Goal: Transaction & Acquisition: Book appointment/travel/reservation

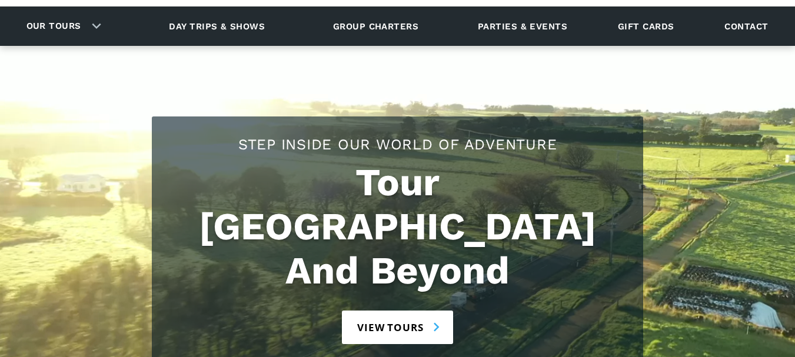
scroll to position [176, 0]
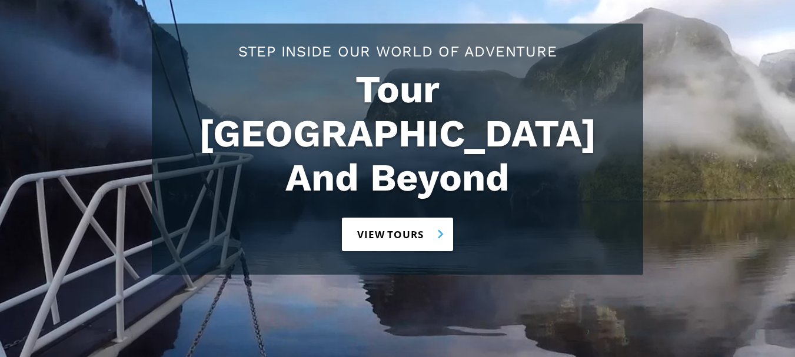
click at [400, 218] on link "View tours" at bounding box center [397, 235] width 111 height 34
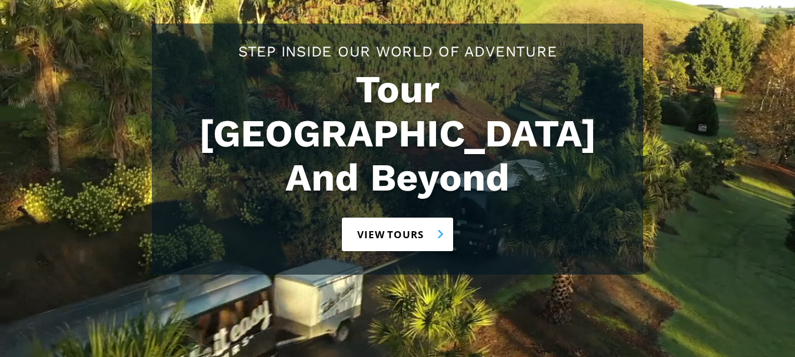
click at [400, 218] on link "View tours" at bounding box center [397, 235] width 111 height 34
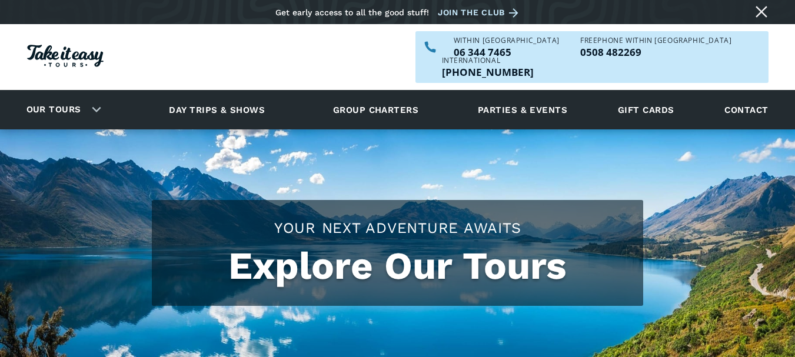
checkbox input "true"
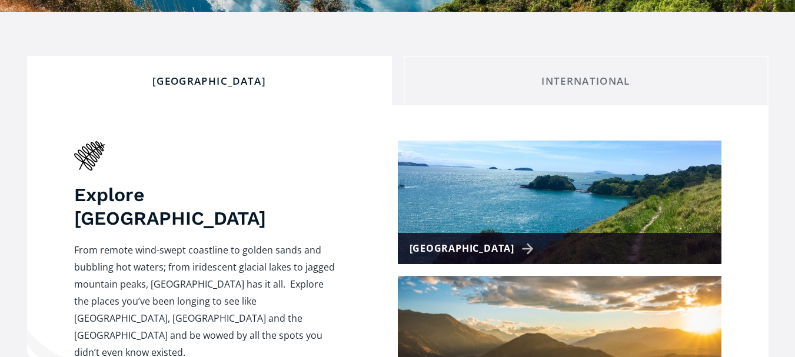
scroll to position [353, 0]
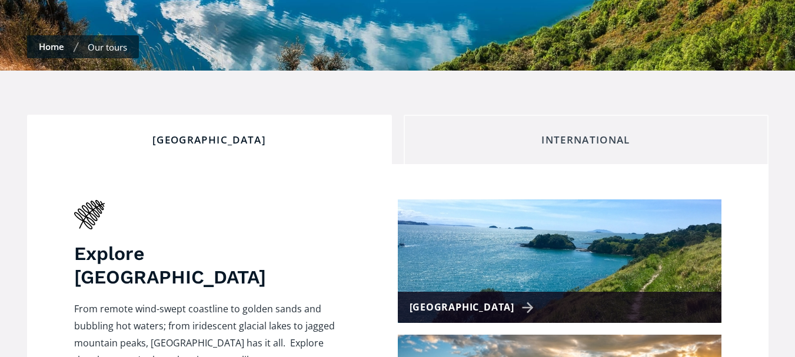
click at [582, 134] on div "International" at bounding box center [586, 140] width 345 height 13
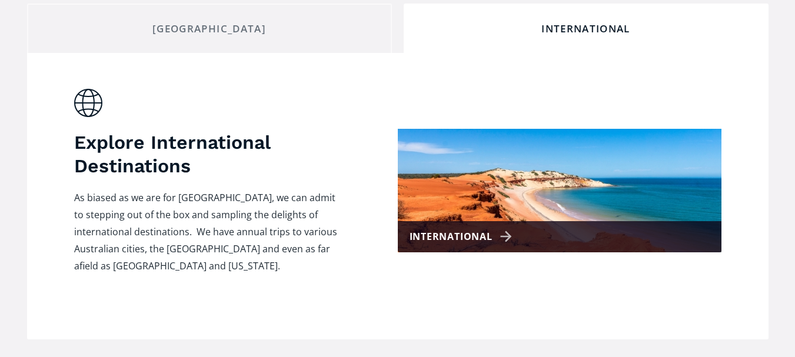
scroll to position [471, 0]
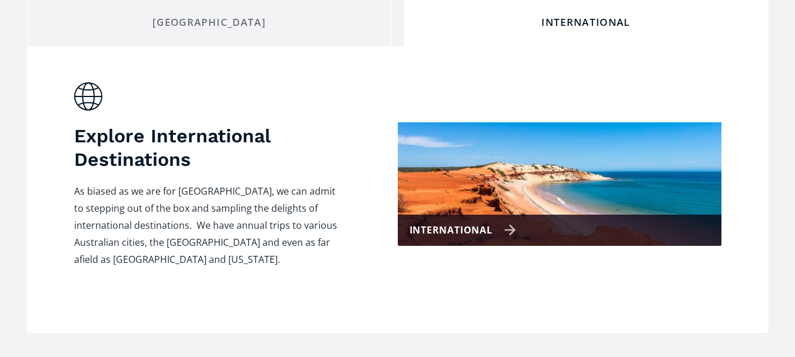
click at [465, 178] on img at bounding box center [560, 184] width 324 height 124
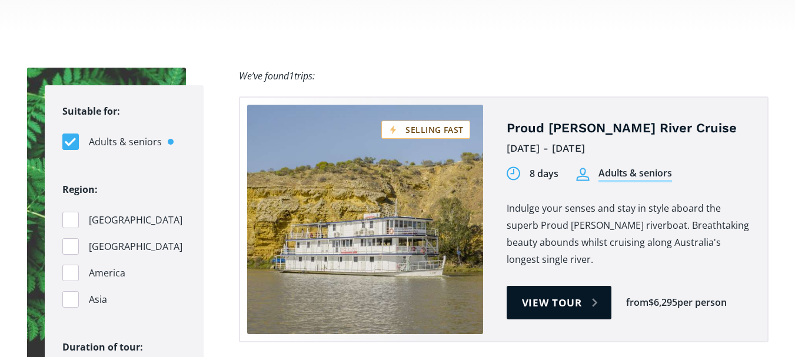
scroll to position [706, 0]
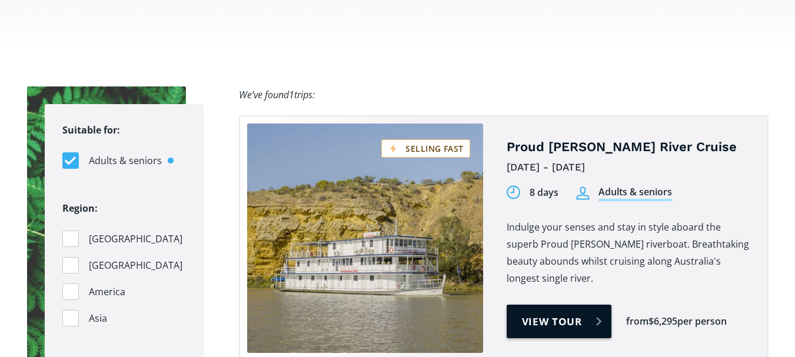
click at [565, 305] on link "View tour" at bounding box center [559, 322] width 105 height 34
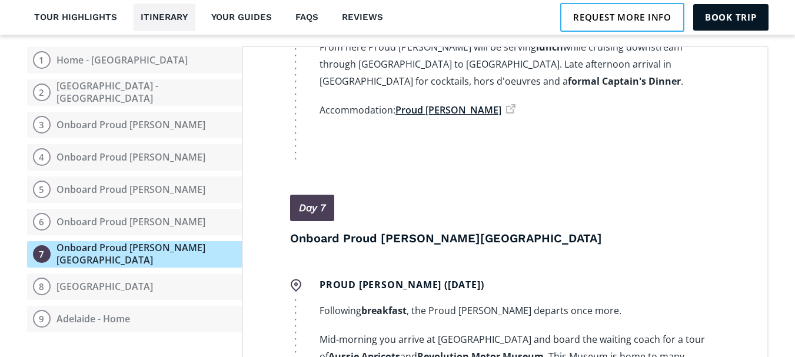
scroll to position [2298, 0]
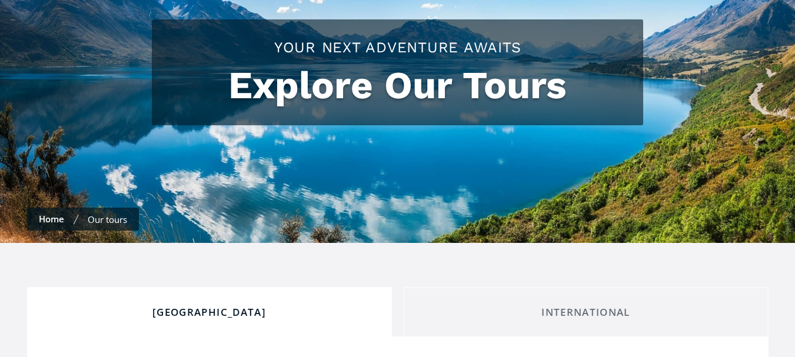
scroll to position [176, 0]
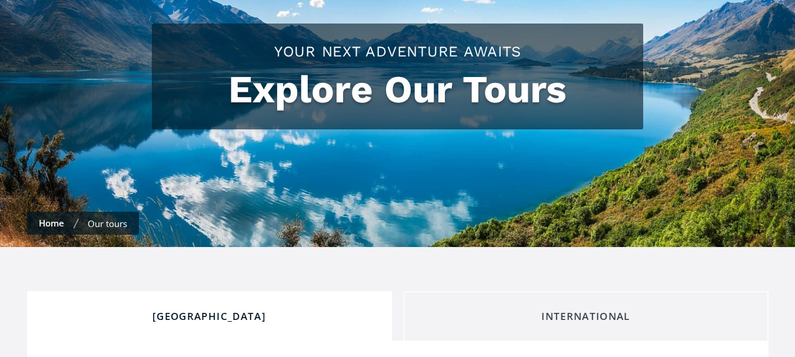
click at [578, 310] on div "International" at bounding box center [586, 316] width 345 height 13
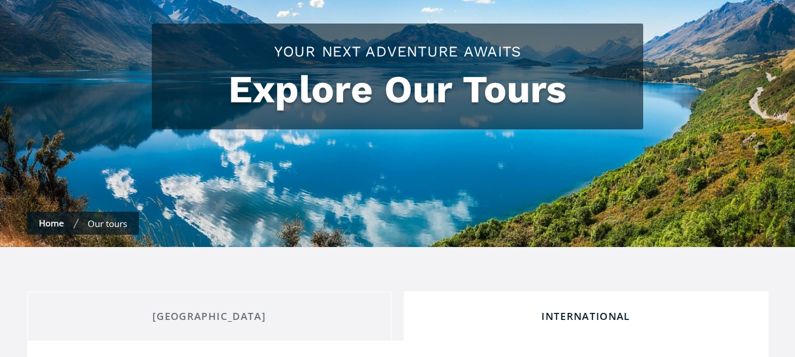
click at [578, 310] on div "International" at bounding box center [586, 316] width 345 height 13
click at [588, 310] on div "International" at bounding box center [586, 316] width 345 height 13
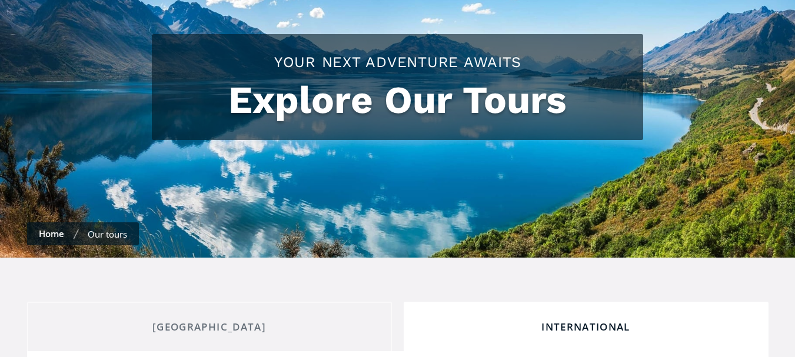
scroll to position [353, 0]
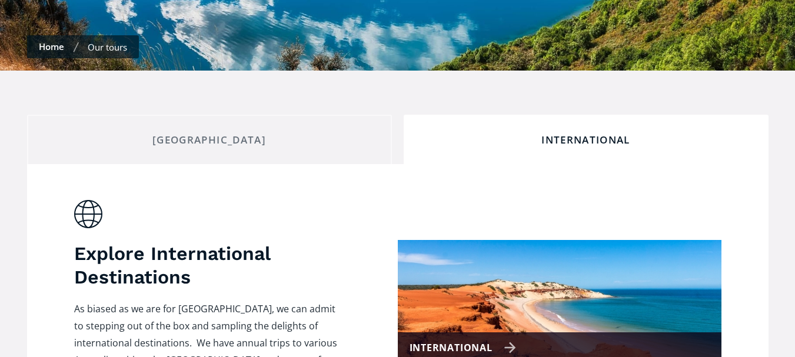
click at [558, 286] on img at bounding box center [560, 302] width 324 height 124
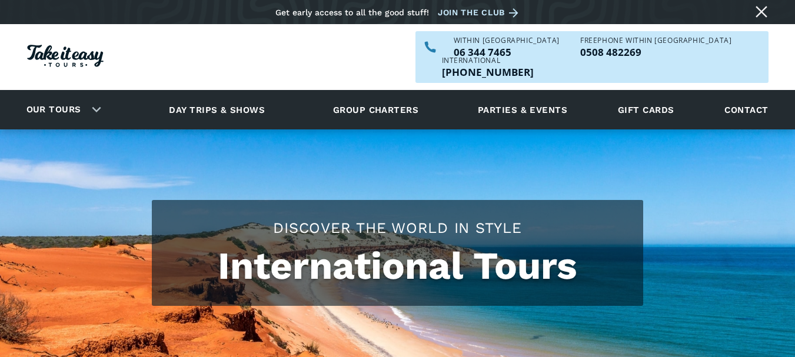
checkbox input "true"
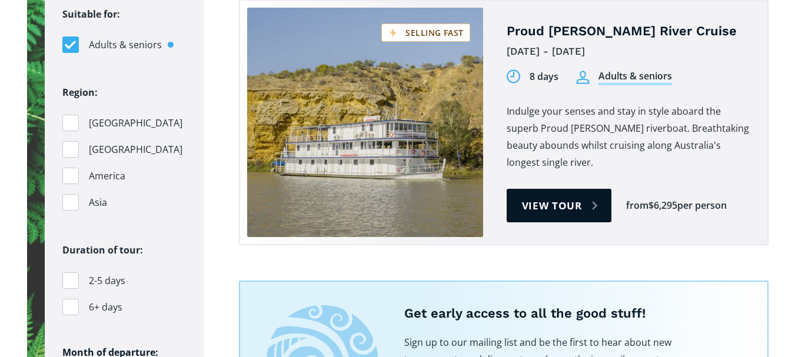
scroll to position [824, 0]
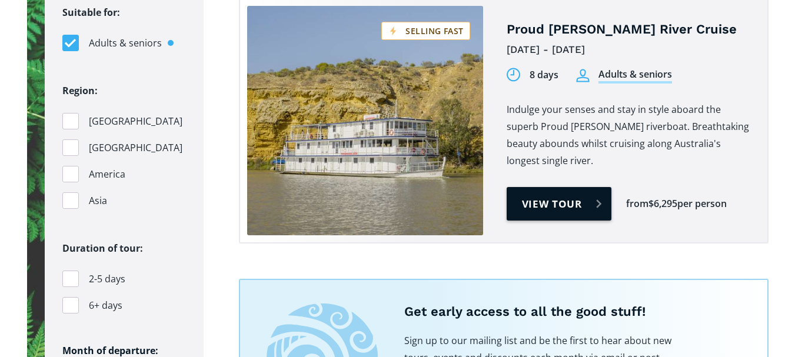
click at [544, 187] on link "View tour" at bounding box center [559, 204] width 105 height 34
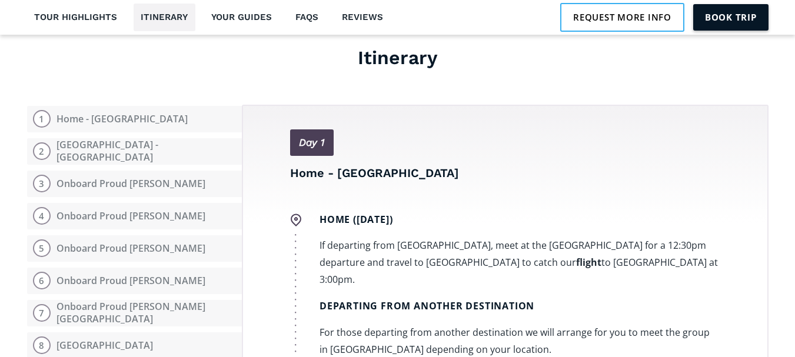
click at [721, 20] on link "Book trip" at bounding box center [730, 17] width 75 height 26
click at [0, 0] on div "Reserve your spot Your details How would you like us to contact you? Email Phon…" at bounding box center [0, 0] width 0 height 0
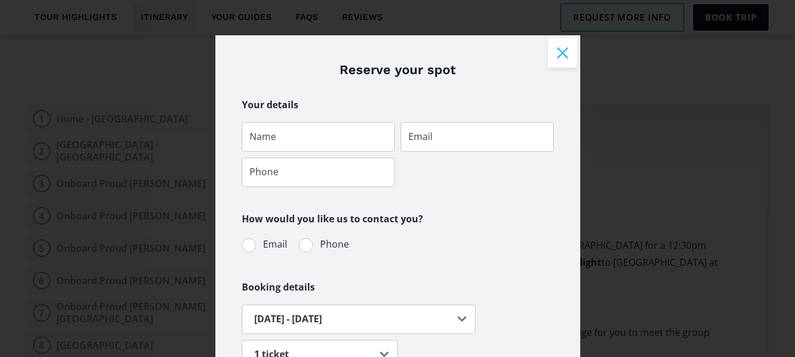
click at [553, 50] on button "Close modal" at bounding box center [562, 52] width 29 height 29
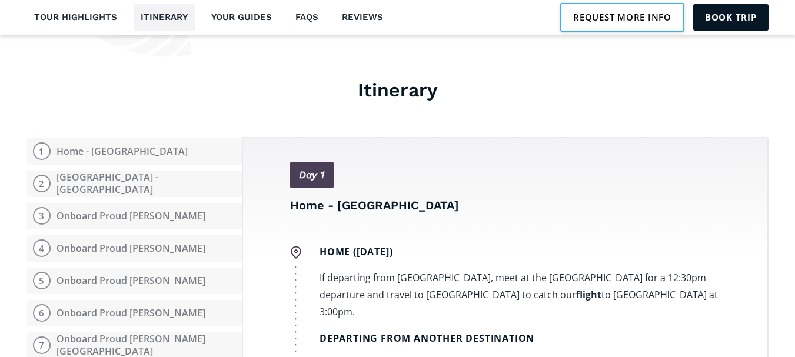
scroll to position [1353, 0]
